Goal: Find specific page/section: Find specific page/section

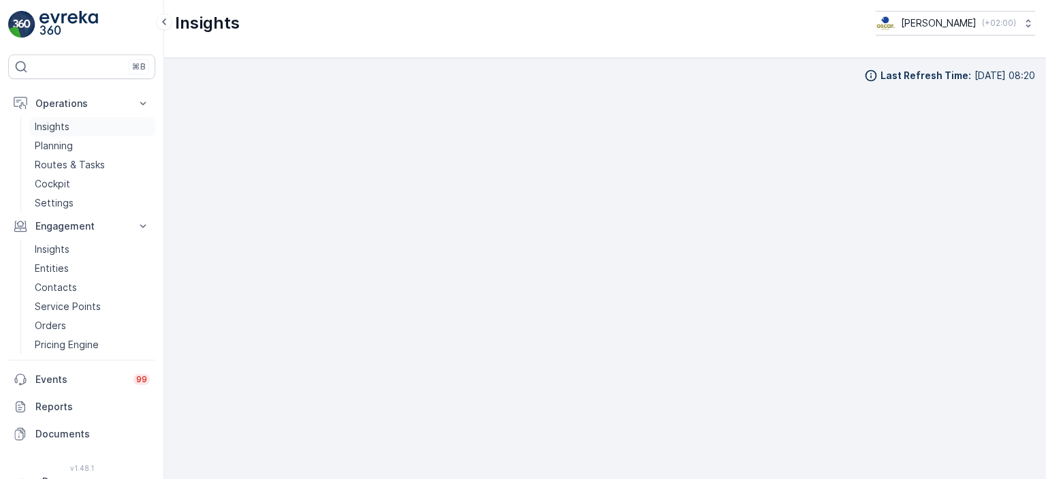
click at [65, 123] on p "Insights" at bounding box center [52, 127] width 35 height 14
click at [49, 127] on p "Insights" at bounding box center [52, 127] width 35 height 14
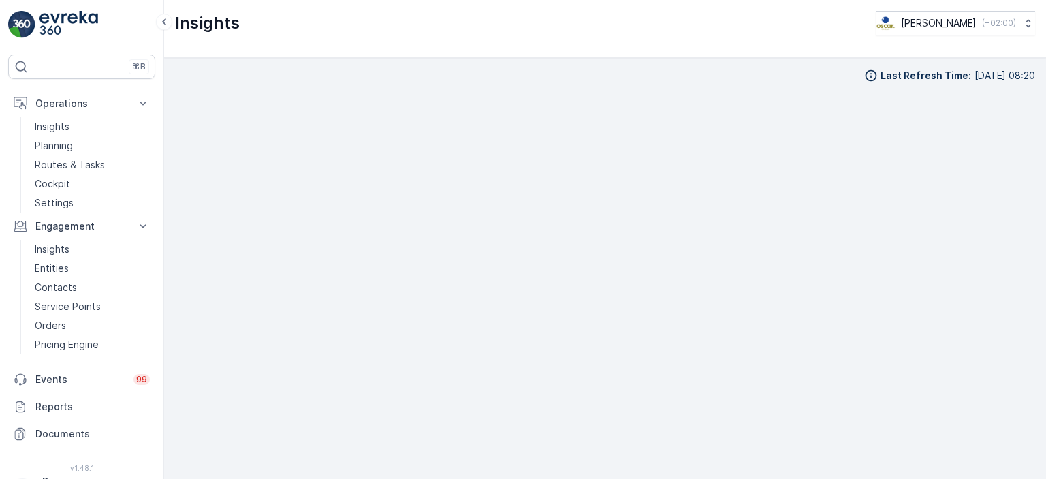
scroll to position [11, 0]
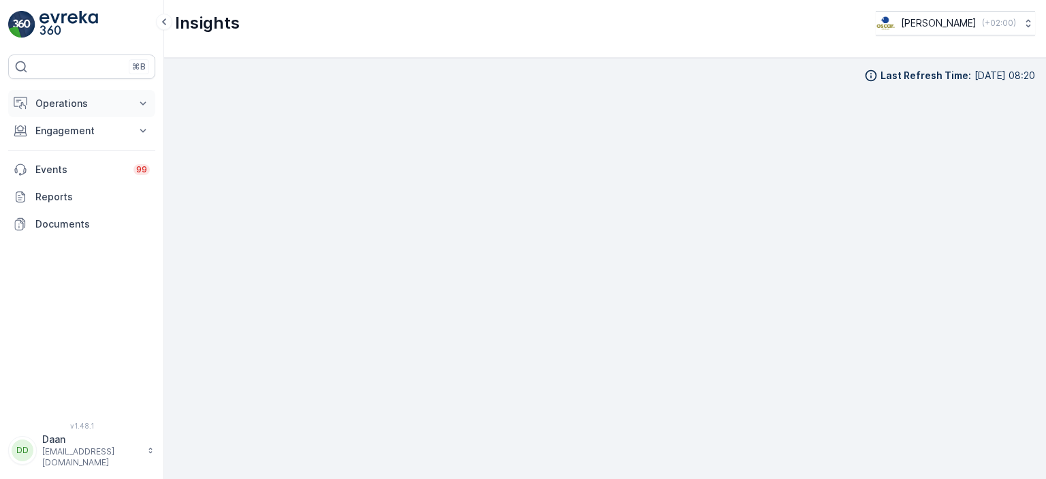
click at [84, 107] on p "Operations" at bounding box center [81, 104] width 93 height 14
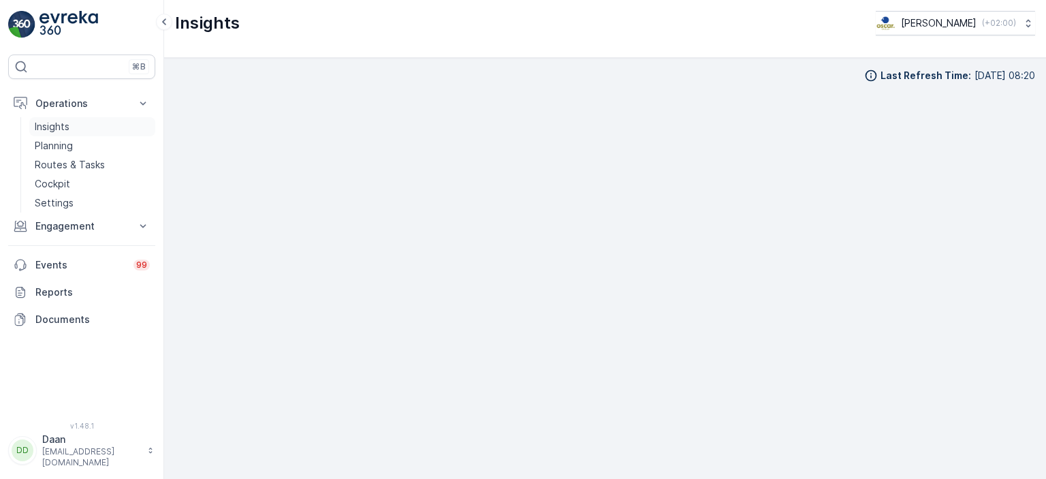
click at [71, 125] on link "Insights" at bounding box center [92, 126] width 126 height 19
click at [78, 29] on img at bounding box center [69, 24] width 59 height 27
